Goal: Information Seeking & Learning: Understand process/instructions

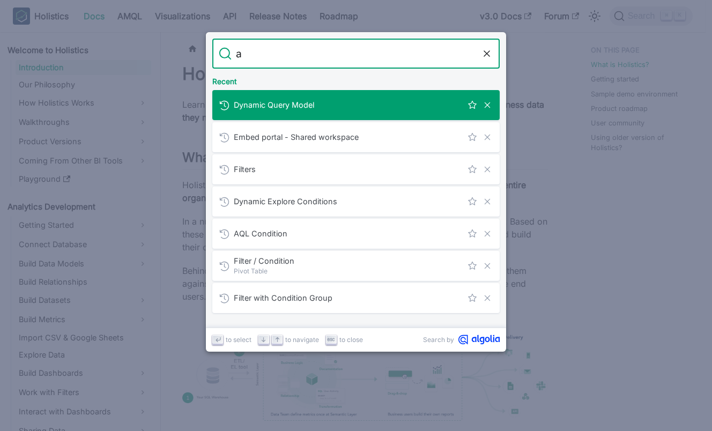
type input "am"
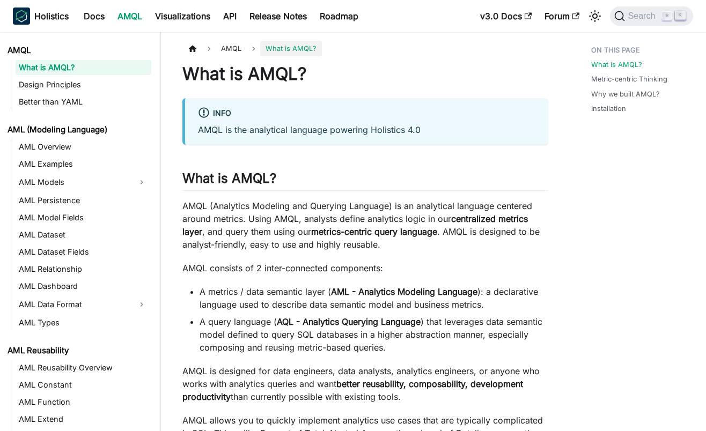
scroll to position [5, 0]
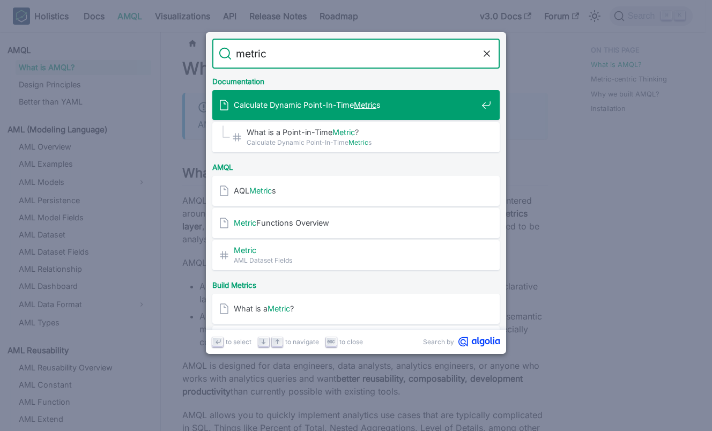
type input "metric"
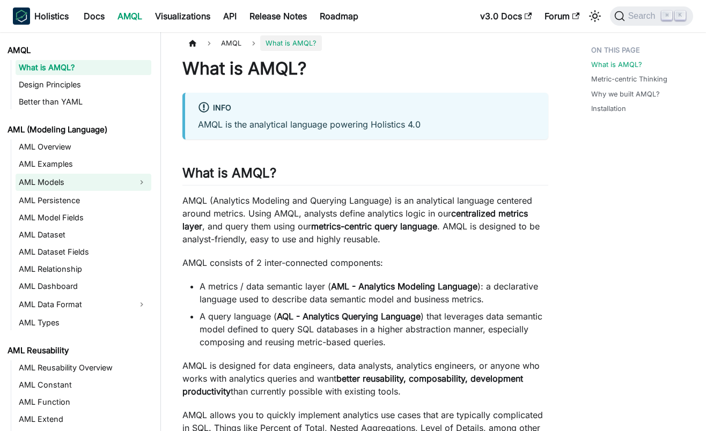
click at [57, 186] on link "AML Models" at bounding box center [74, 182] width 116 height 17
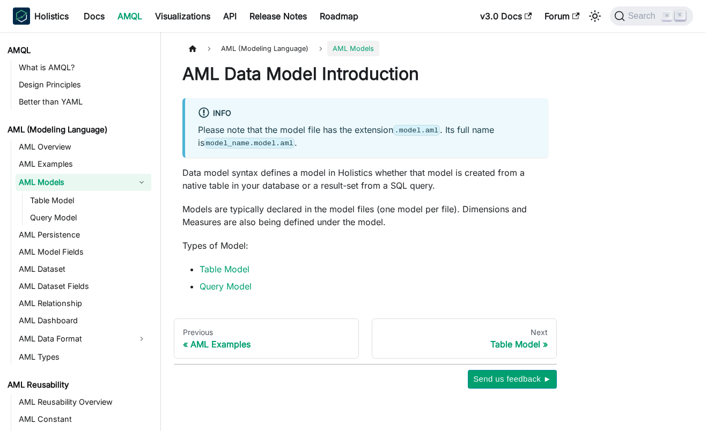
scroll to position [712, 0]
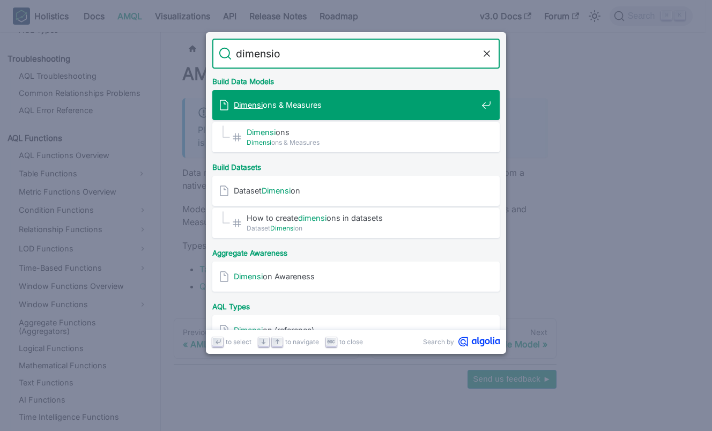
type input "dimension"
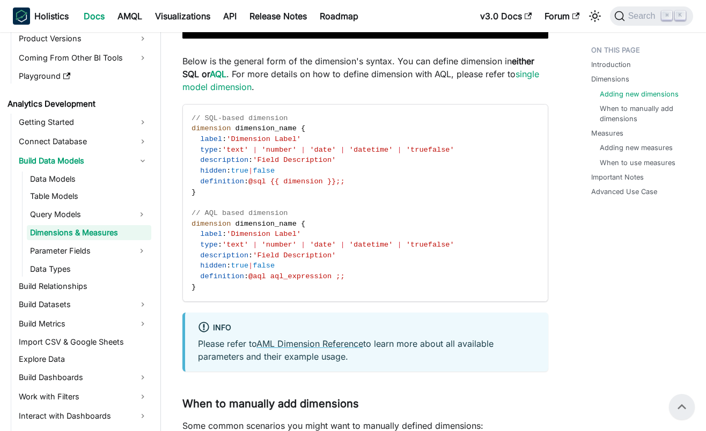
scroll to position [1163, 0]
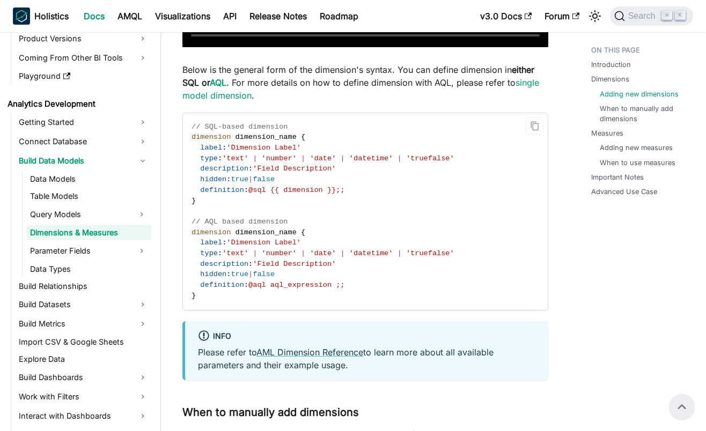
click at [193, 134] on span "dimension" at bounding box center [210, 137] width 39 height 8
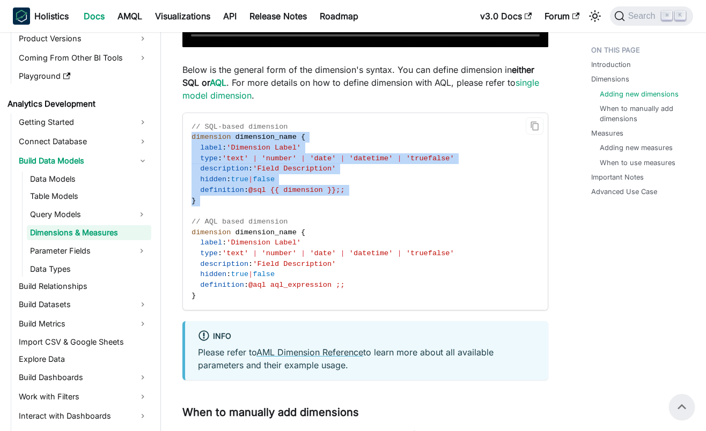
drag, startPoint x: 193, startPoint y: 134, endPoint x: 239, endPoint y: 196, distance: 77.1
click at [239, 196] on code "// SQL-based dimension dimension dimension_name { label : 'Dimension Label' typ…" at bounding box center [365, 211] width 365 height 197
copy code "dimension dimension_name { label : 'Dimension Label' type : 'text' | 'number' |…"
